Goal: Navigation & Orientation: Understand site structure

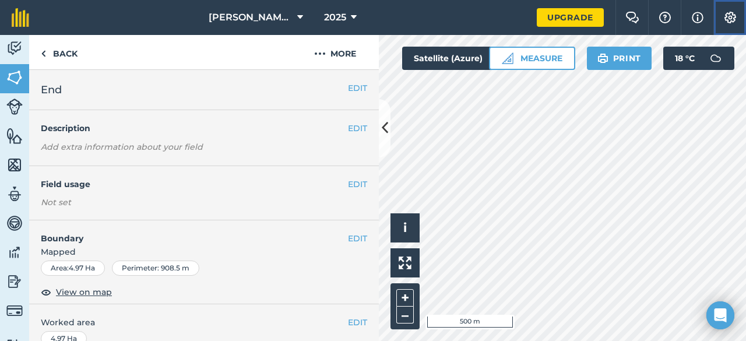
click at [729, 17] on img at bounding box center [730, 18] width 14 height 12
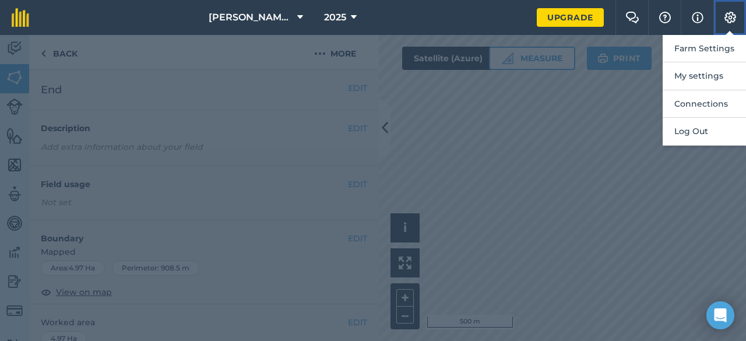
click at [729, 17] on img at bounding box center [730, 18] width 14 height 12
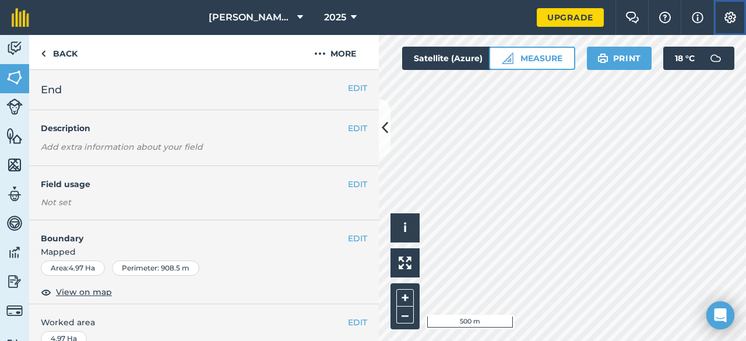
click at [729, 17] on img at bounding box center [730, 18] width 14 height 12
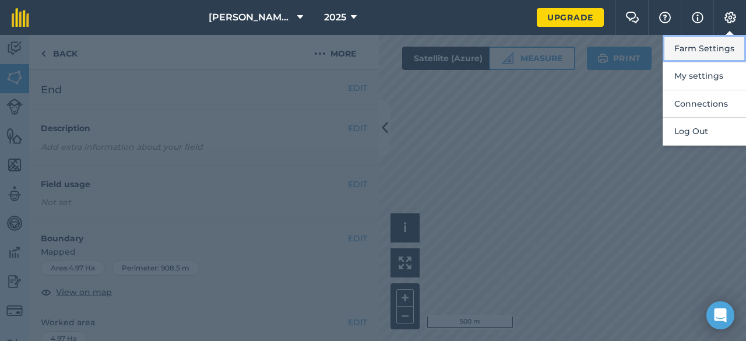
click at [712, 47] on button "Farm Settings" at bounding box center [704, 48] width 83 height 27
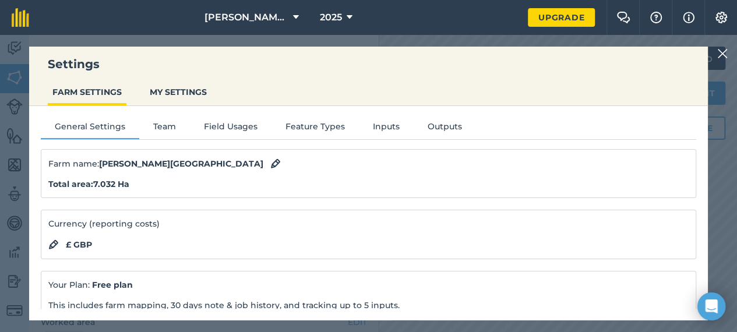
click at [726, 50] on div "Settings FARM SETTINGS MY SETTINGS General Settings Team Field Usages Feature T…" at bounding box center [368, 183] width 737 height 297
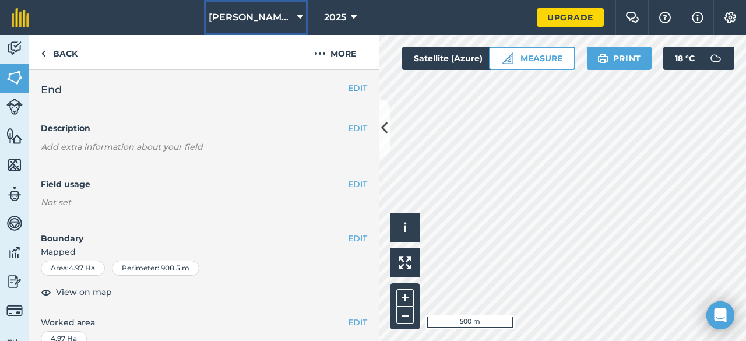
click at [284, 20] on span "[PERSON_NAME][GEOGRAPHIC_DATA]" at bounding box center [251, 17] width 84 height 14
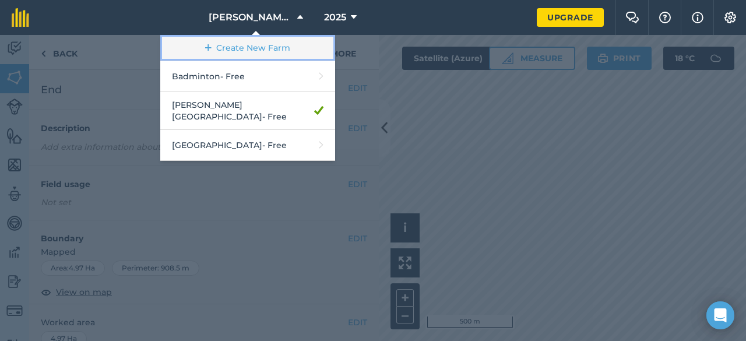
click at [260, 47] on link "Create New Farm" at bounding box center [247, 48] width 175 height 26
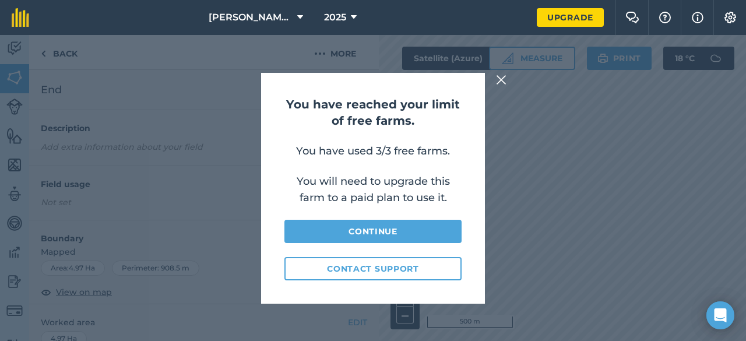
click at [505, 74] on img at bounding box center [501, 80] width 10 height 14
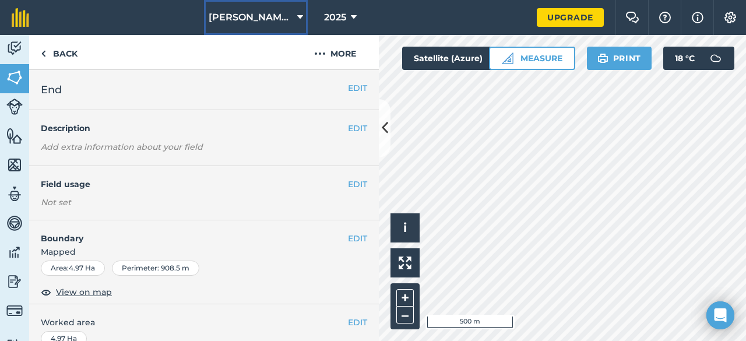
click at [270, 5] on button "[PERSON_NAME][GEOGRAPHIC_DATA]" at bounding box center [256, 17] width 104 height 35
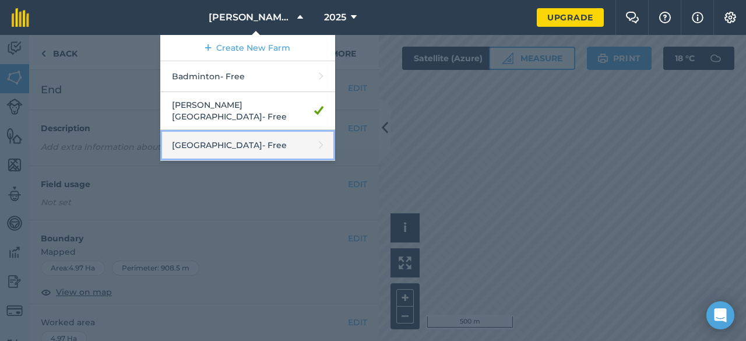
click at [272, 143] on link "Stone Valley - Free" at bounding box center [247, 145] width 175 height 31
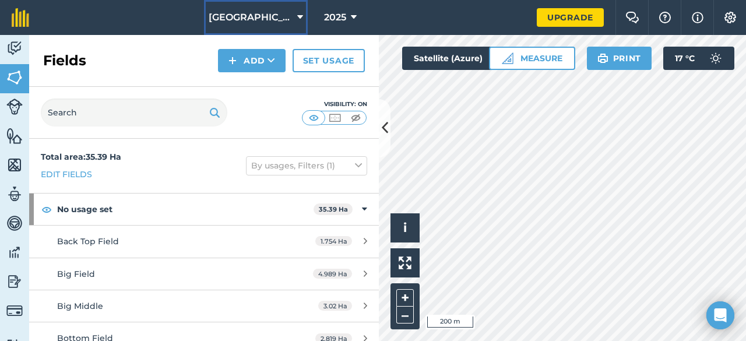
click at [266, 22] on span "[GEOGRAPHIC_DATA]" at bounding box center [251, 17] width 84 height 14
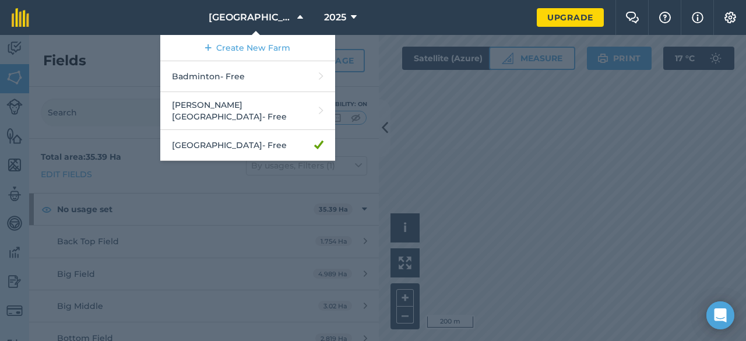
drag, startPoint x: 254, startPoint y: 126, endPoint x: 103, endPoint y: 141, distance: 152.2
click at [103, 141] on div at bounding box center [373, 188] width 746 height 306
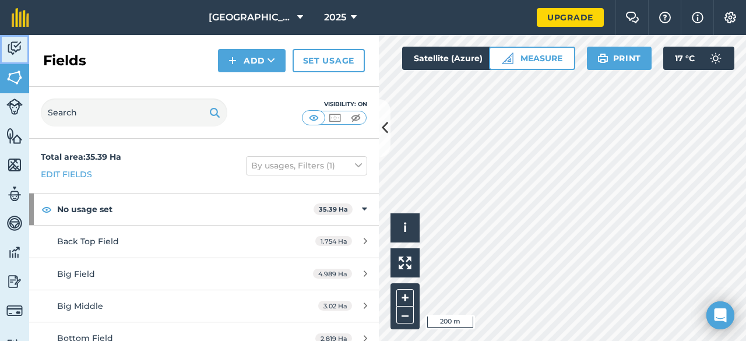
click at [20, 55] on img at bounding box center [14, 48] width 16 height 17
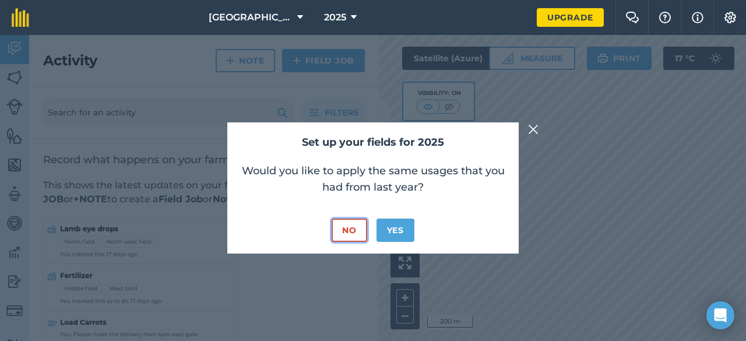
click at [355, 229] on button "No" at bounding box center [349, 230] width 35 height 23
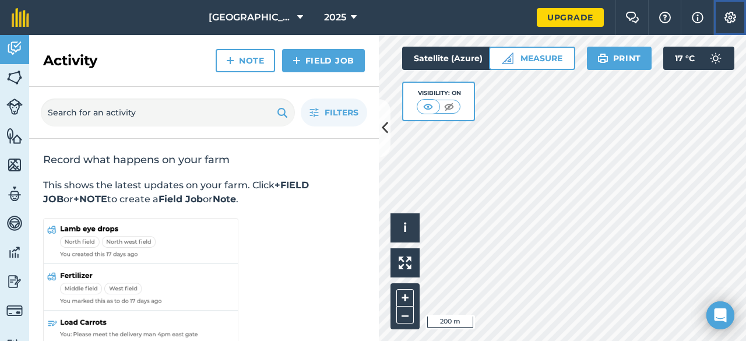
click at [737, 23] on button "Settings" at bounding box center [729, 17] width 33 height 35
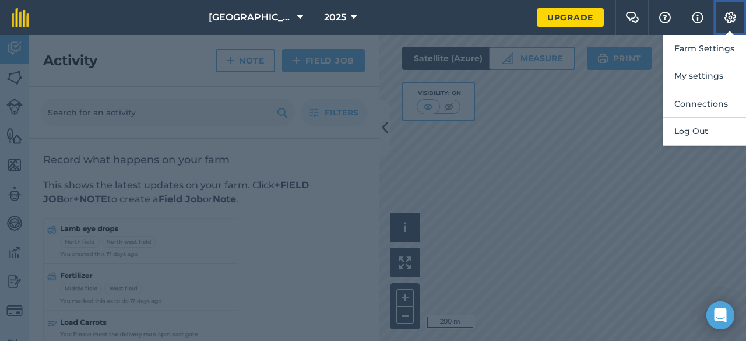
click at [737, 23] on button "Settings" at bounding box center [729, 17] width 33 height 35
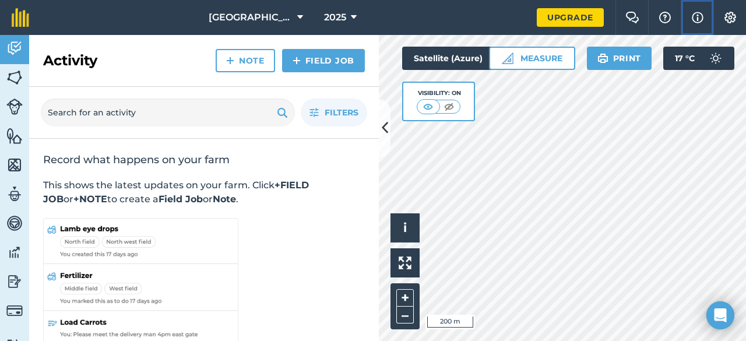
click at [697, 17] on img at bounding box center [698, 17] width 12 height 14
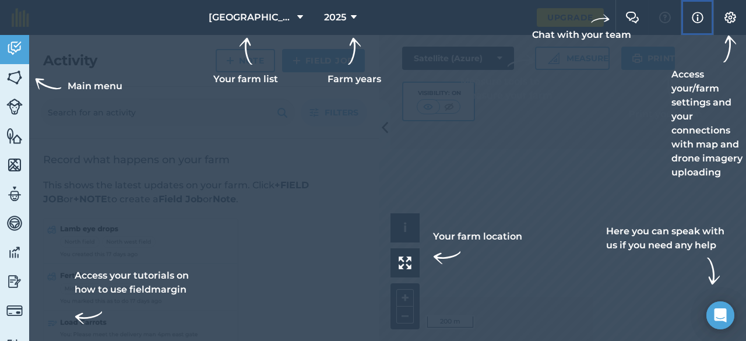
click at [697, 16] on img at bounding box center [698, 17] width 12 height 14
click at [703, 15] on button "Info" at bounding box center [697, 17] width 33 height 35
click at [594, 138] on div at bounding box center [373, 170] width 746 height 341
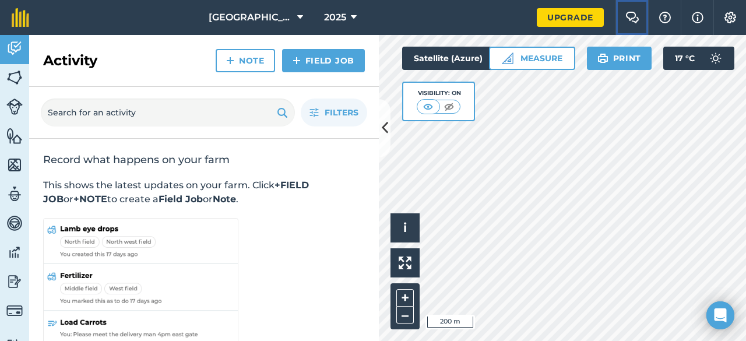
click at [631, 17] on img at bounding box center [632, 18] width 14 height 12
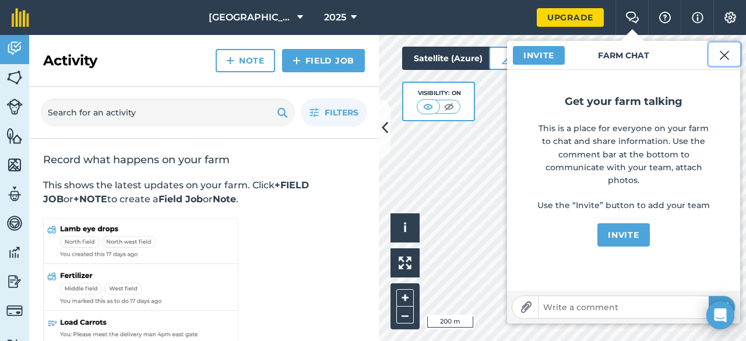
click at [725, 60] on img at bounding box center [724, 55] width 10 height 14
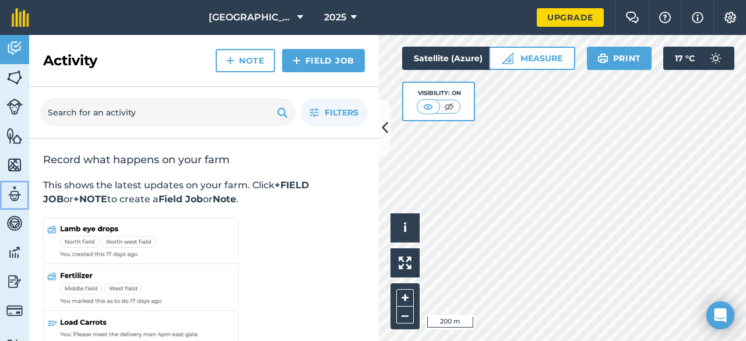
click at [0, 199] on link "Team" at bounding box center [14, 195] width 29 height 29
select select "MEMBER"
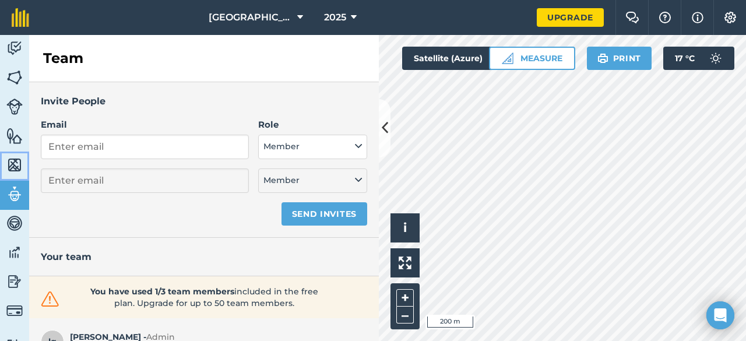
click at [17, 158] on img at bounding box center [14, 164] width 16 height 17
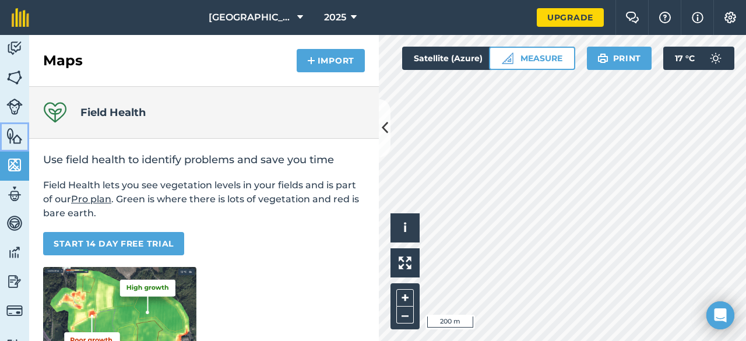
click at [19, 131] on img at bounding box center [14, 135] width 16 height 17
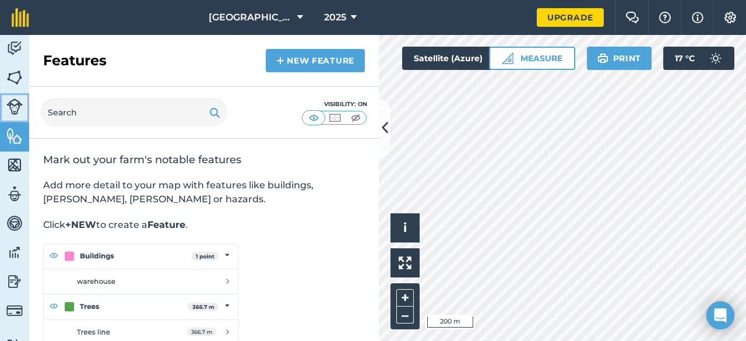
click at [18, 96] on link "Livestock" at bounding box center [14, 107] width 29 height 29
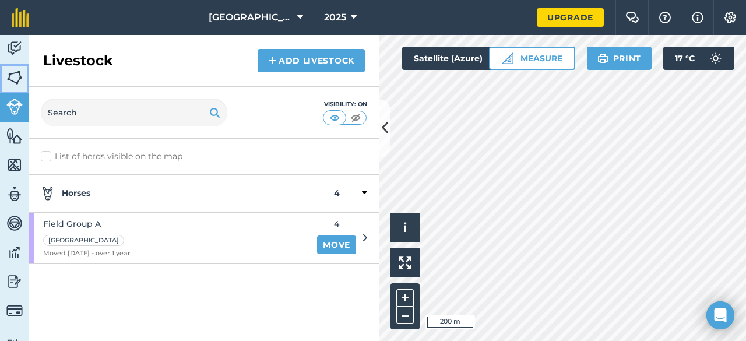
click at [20, 72] on img at bounding box center [14, 77] width 16 height 17
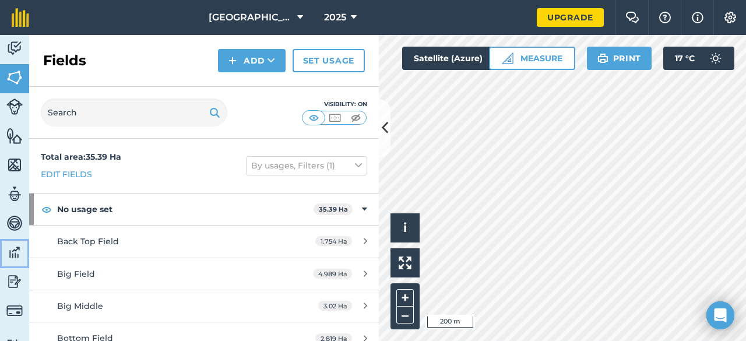
click at [10, 251] on img at bounding box center [14, 252] width 16 height 17
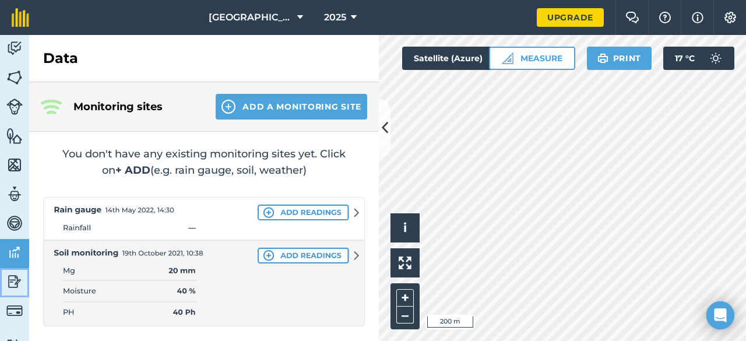
click at [13, 287] on img at bounding box center [14, 281] width 16 height 17
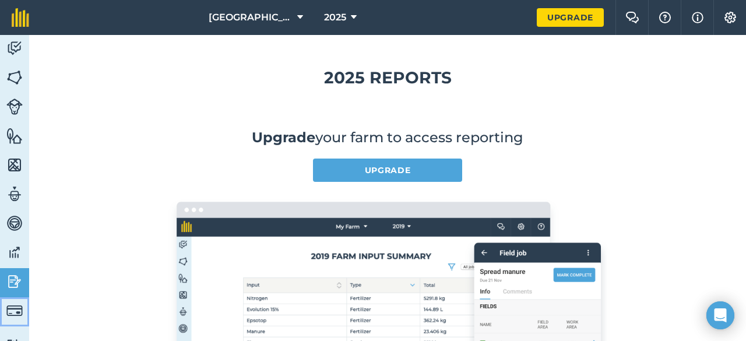
click at [15, 309] on img at bounding box center [14, 310] width 16 height 16
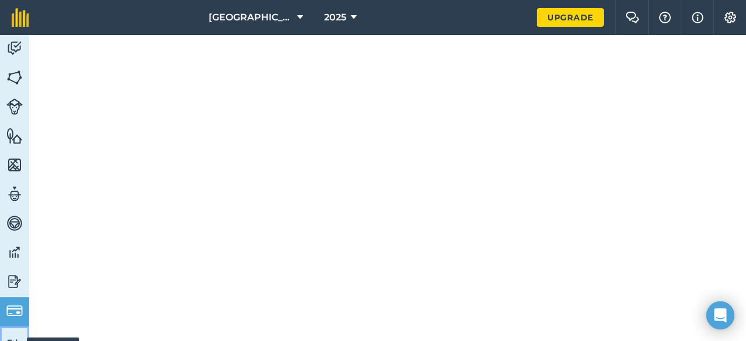
click at [19, 333] on link "Tutorials Tutorials" at bounding box center [14, 344] width 29 height 36
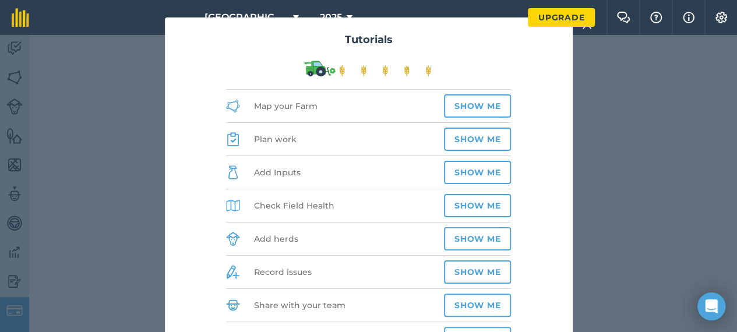
click at [582, 71] on div "Tutorials Map your Farm Show me Plan work Show me Add Inputs Show me Check Fiel…" at bounding box center [368, 183] width 737 height 297
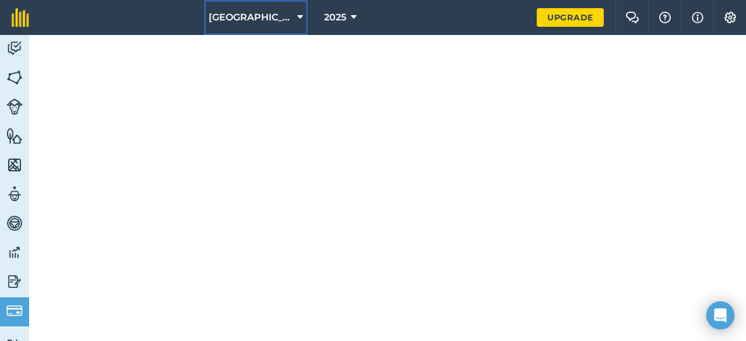
click at [263, 19] on span "[GEOGRAPHIC_DATA]" at bounding box center [251, 17] width 84 height 14
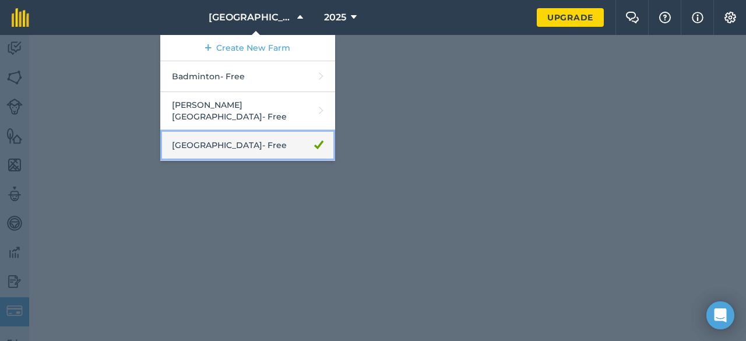
click at [261, 131] on link "Stone Valley - Free" at bounding box center [247, 145] width 175 height 31
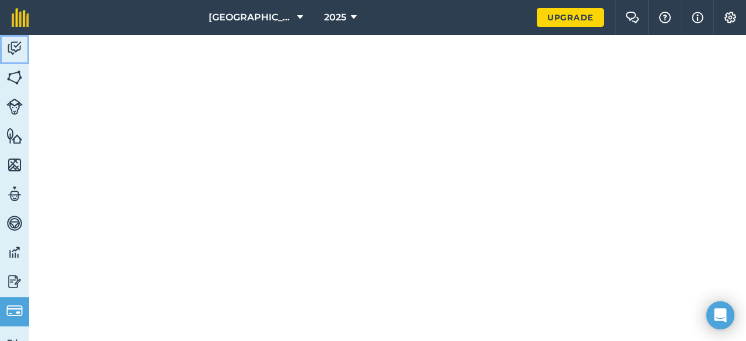
click at [8, 44] on img at bounding box center [14, 48] width 16 height 17
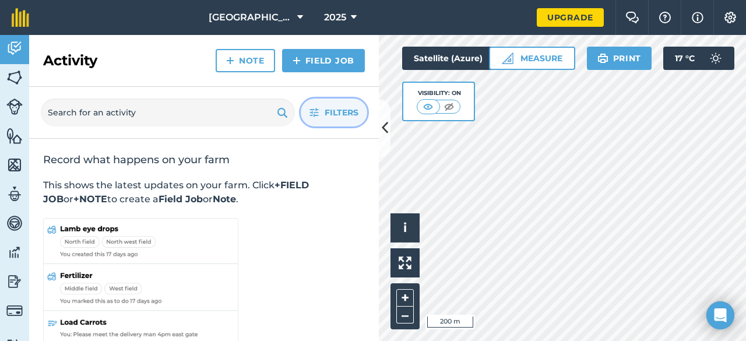
click at [335, 110] on span "Filters" at bounding box center [342, 112] width 34 height 13
click at [400, 235] on button "i" at bounding box center [404, 227] width 29 height 29
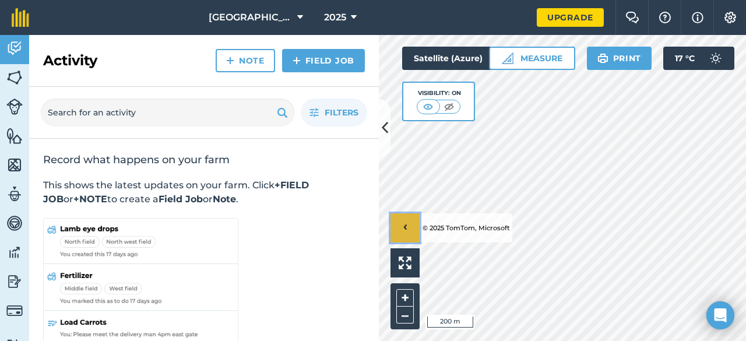
click at [406, 227] on span "›" at bounding box center [405, 228] width 4 height 15
click at [20, 79] on img at bounding box center [14, 77] width 16 height 17
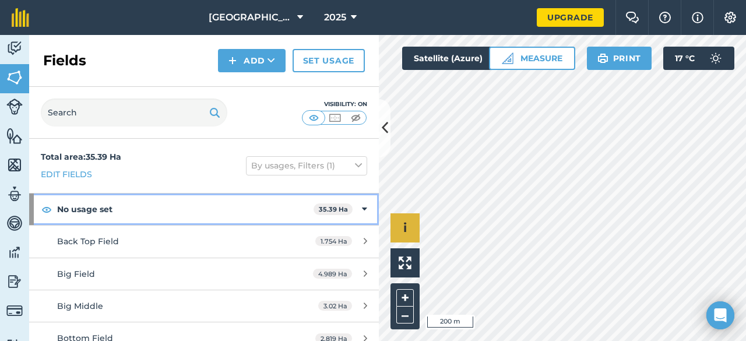
click at [362, 212] on icon at bounding box center [364, 209] width 5 height 13
click at [369, 203] on div "No usage set 35.39 Ha" at bounding box center [204, 208] width 350 height 31
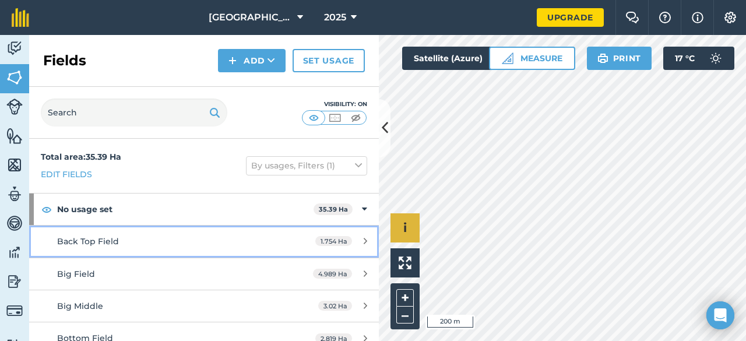
drag, startPoint x: 221, startPoint y: 199, endPoint x: 161, endPoint y: 230, distance: 67.8
drag, startPoint x: 161, startPoint y: 230, endPoint x: 362, endPoint y: 236, distance: 200.6
click at [362, 237] on div "1.754 Ha" at bounding box center [341, 241] width 75 height 9
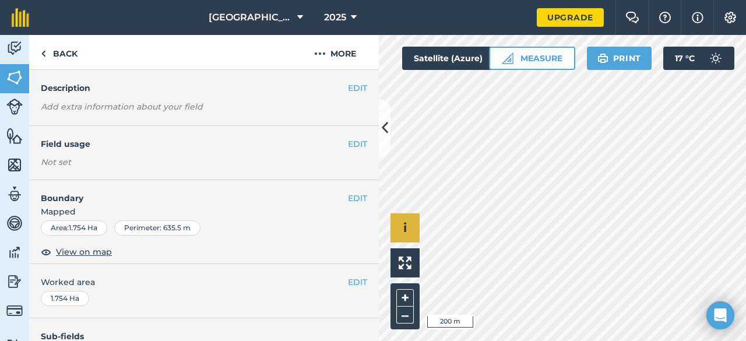
scroll to position [29, 0]
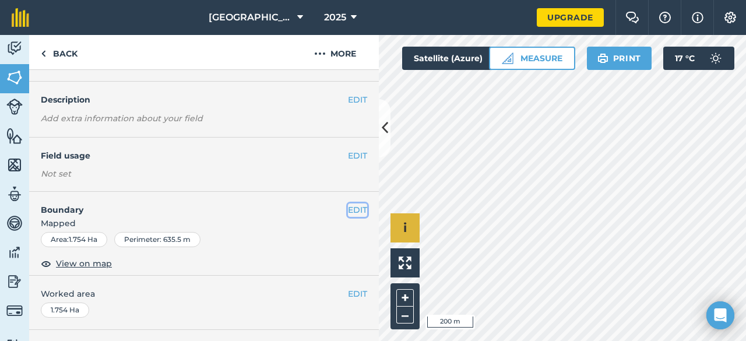
click at [348, 210] on button "EDIT" at bounding box center [357, 209] width 19 height 13
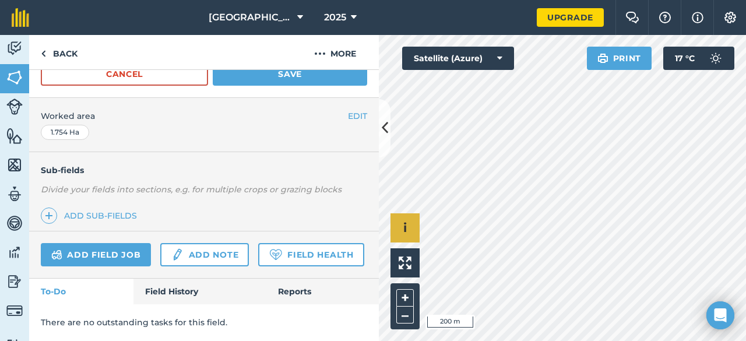
scroll to position [335, 0]
click at [16, 100] on img at bounding box center [14, 106] width 16 height 16
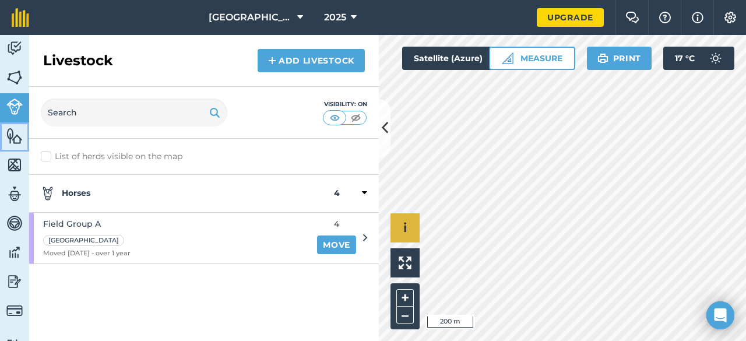
click at [17, 139] on img at bounding box center [14, 135] width 16 height 17
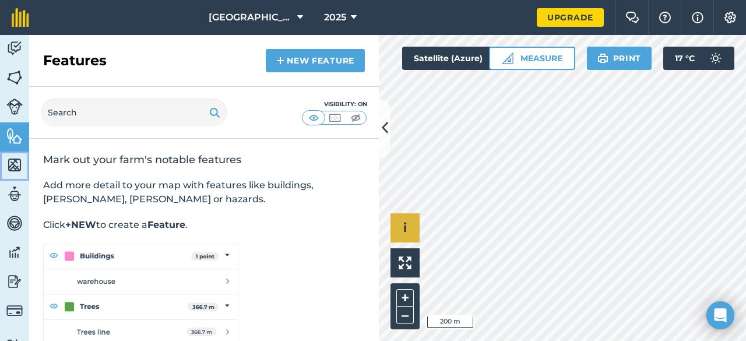
click at [18, 165] on img at bounding box center [14, 164] width 16 height 17
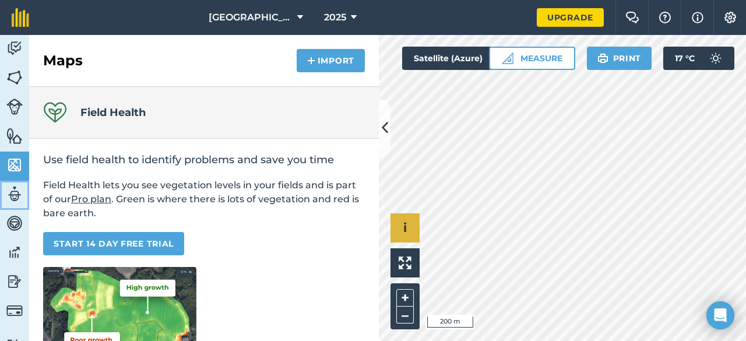
click at [19, 186] on img at bounding box center [14, 193] width 16 height 17
select select "MEMBER"
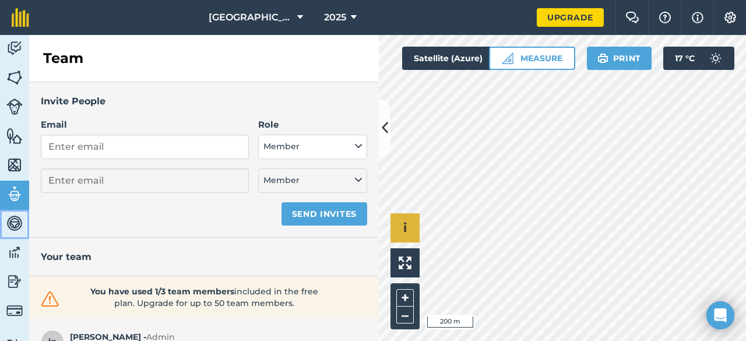
click at [19, 221] on img at bounding box center [14, 222] width 16 height 17
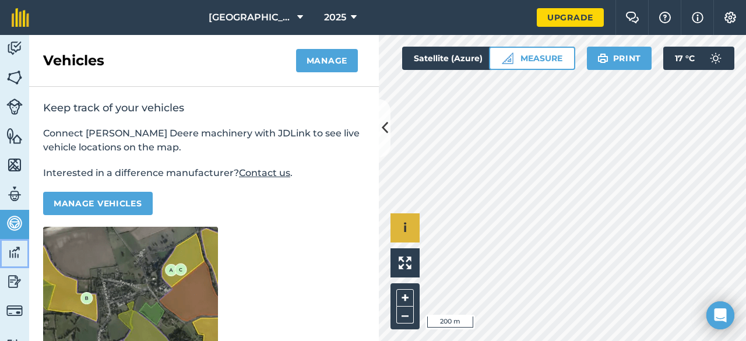
click at [17, 251] on img at bounding box center [14, 252] width 16 height 17
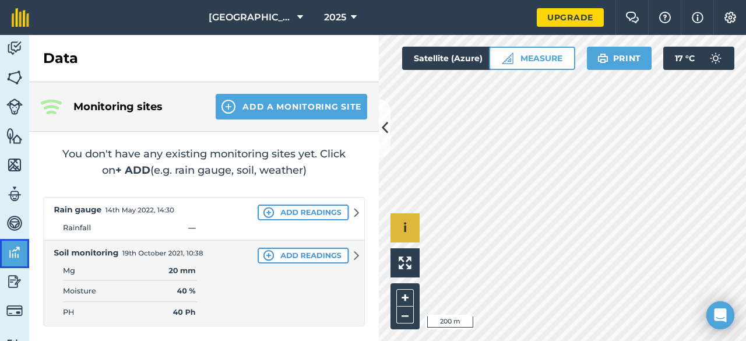
click at [17, 251] on img at bounding box center [14, 252] width 16 height 17
click at [16, 278] on img at bounding box center [14, 281] width 16 height 17
